Goal: Information Seeking & Learning: Learn about a topic

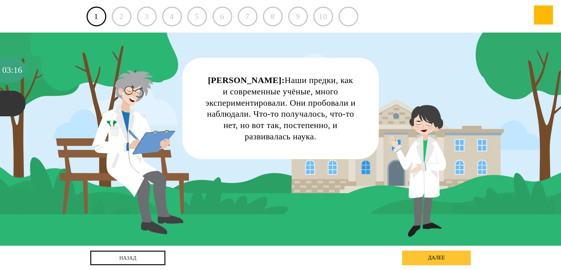
click at [423, 258] on div "далее" at bounding box center [436, 257] width 69 height 15
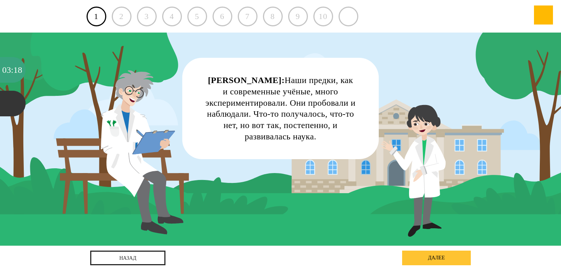
click at [423, 258] on div "далее" at bounding box center [436, 257] width 69 height 15
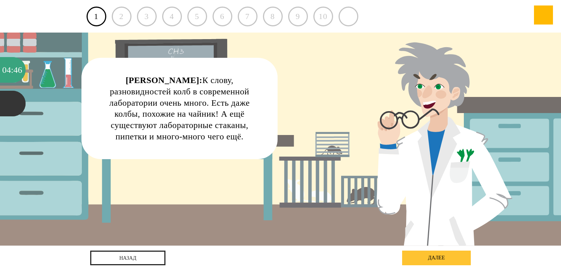
click at [445, 254] on div "далее" at bounding box center [436, 257] width 69 height 15
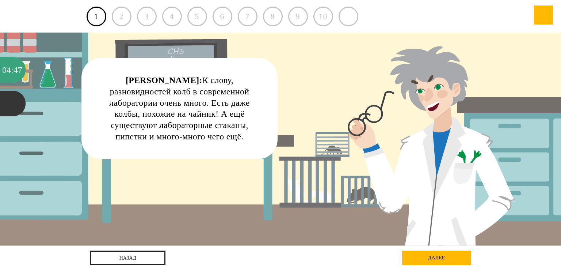
click at [153, 97] on div "Колбаскин: К слову, разновидностей колб в современной лаборатории очень много. …" at bounding box center [180, 108] width 152 height 67
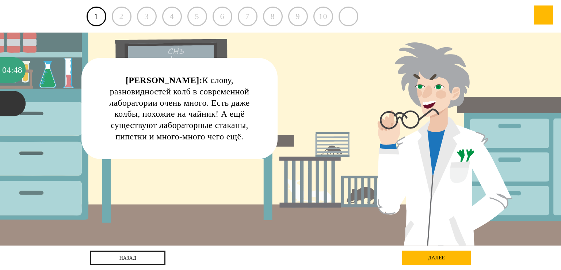
click at [120, 19] on div "2" at bounding box center [122, 17] width 20 height 20
click at [146, 98] on div "Колбаскин: К слову, разновидностей колб в современной лаборатории очень много. …" at bounding box center [180, 108] width 152 height 67
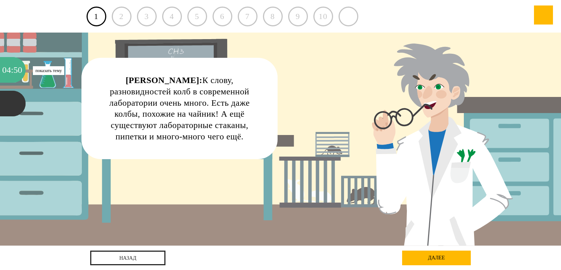
click at [1, 67] on div "04 : 50" at bounding box center [13, 70] width 26 height 26
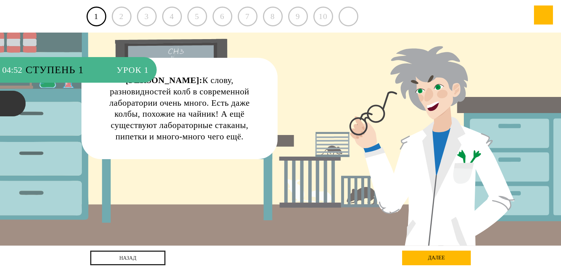
click at [131, 74] on span "Урок 1" at bounding box center [133, 70] width 32 height 26
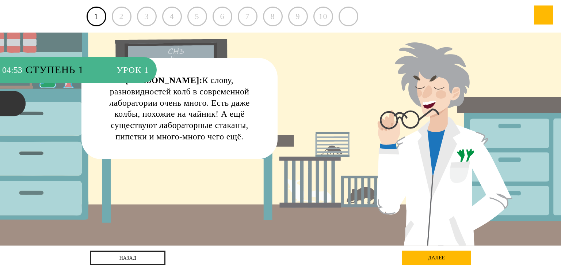
click at [67, 62] on span "Ступень 1" at bounding box center [68, 70] width 84 height 26
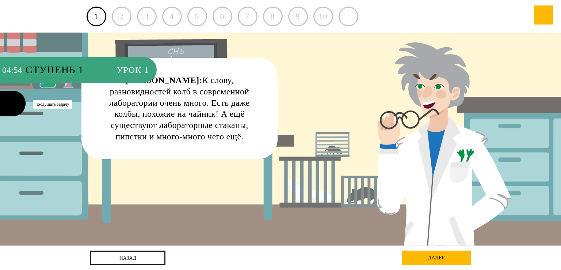
click at [0, 104] on div at bounding box center [13, 104] width 26 height 26
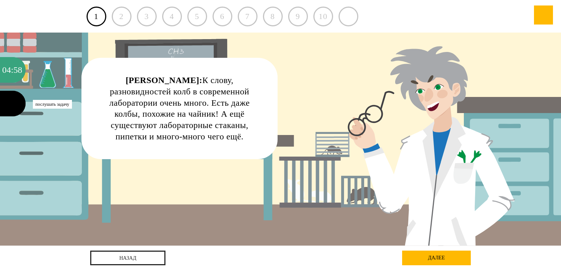
click at [5, 109] on div at bounding box center [13, 104] width 26 height 26
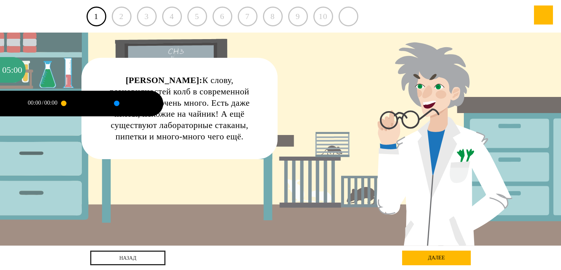
click at [117, 102] on div at bounding box center [117, 103] width 0 height 2
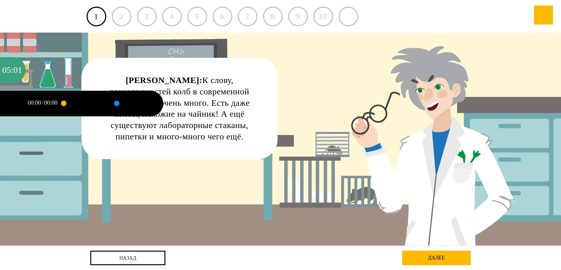
click at [57, 102] on div "00:00 / 00:00" at bounding box center [45, 104] width 38 height 26
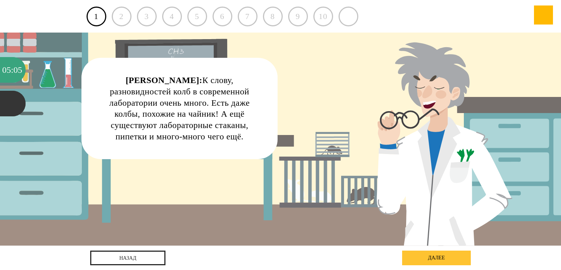
click at [449, 255] on div "далее" at bounding box center [436, 257] width 69 height 15
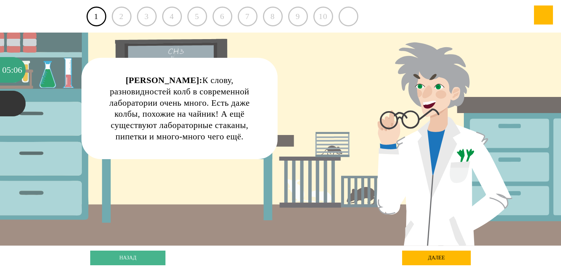
click at [137, 258] on link "назад" at bounding box center [127, 257] width 75 height 15
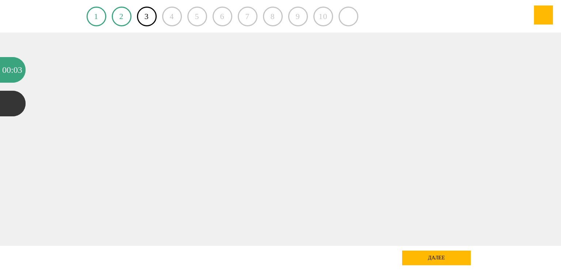
click at [218, 135] on div at bounding box center [280, 139] width 505 height 213
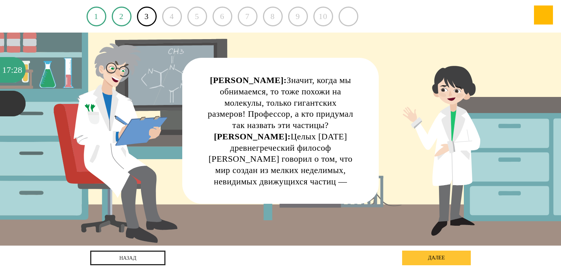
click at [297, 258] on div "далее" at bounding box center [436, 257] width 69 height 15
